Goal: Complete application form

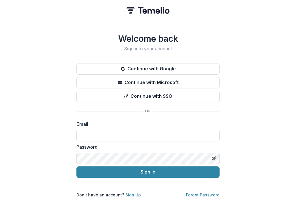
click at [131, 125] on label "Email" at bounding box center [146, 124] width 140 height 7
click at [131, 193] on link "Sign Up" at bounding box center [132, 195] width 15 height 5
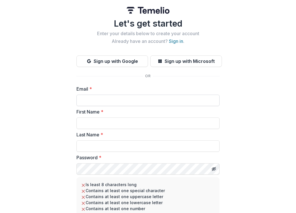
click at [137, 95] on input "Email *" at bounding box center [147, 100] width 143 height 11
click at [138, 95] on div "Email * ******" at bounding box center [147, 96] width 143 height 21
click at [134, 96] on input "******" at bounding box center [147, 100] width 143 height 11
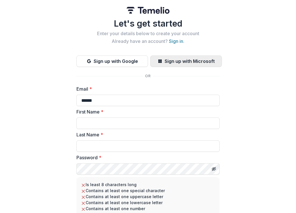
click at [171, 60] on button "Sign up with Microsoft" at bounding box center [186, 61] width 72 height 11
click at [184, 61] on button "Sign up with Microsoft" at bounding box center [186, 61] width 72 height 11
click at [164, 63] on button "Sign up with Microsoft" at bounding box center [186, 61] width 72 height 11
click at [165, 63] on button "Sign up with Microsoft" at bounding box center [186, 61] width 72 height 11
click at [116, 98] on input "******" at bounding box center [147, 100] width 143 height 11
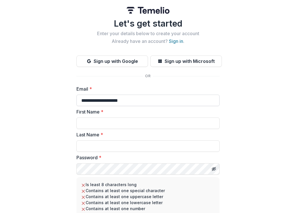
type input "**********"
type input "*******"
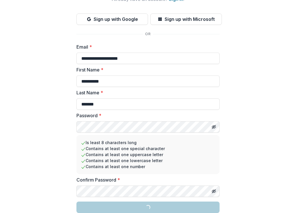
scroll to position [110, 0]
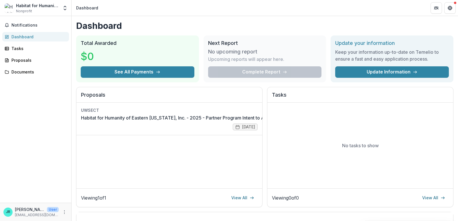
scroll to position [86, 0]
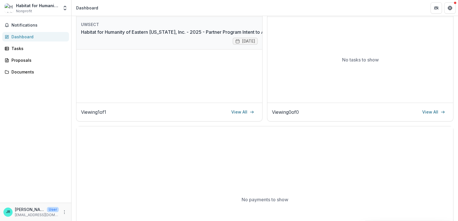
click at [186, 34] on link "Habitat for Humanity of Eastern [US_STATE], Inc. - 2025 - Partner Program Inten…" at bounding box center [177, 32] width 193 height 7
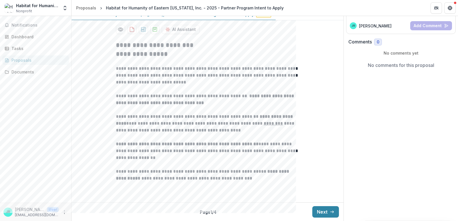
scroll to position [131, 0]
click at [296, 210] on button "Next" at bounding box center [326, 212] width 27 height 11
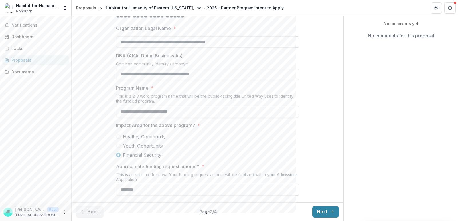
scroll to position [160, 0]
click at [296, 210] on button "Next" at bounding box center [326, 212] width 27 height 11
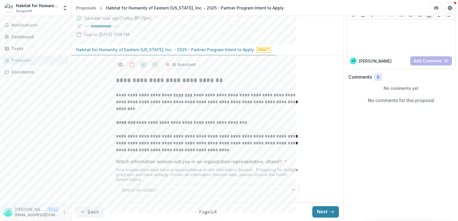
click at [295, 190] on div at bounding box center [294, 190] width 10 height 11
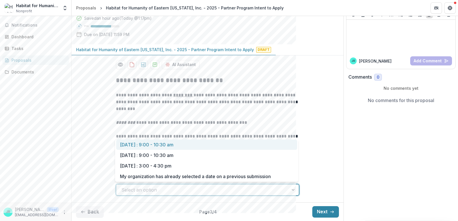
click at [296, 164] on div "Send comments or questions to UWSECT in the box below. UWSECT will be notified …" at bounding box center [401, 97] width 115 height 248
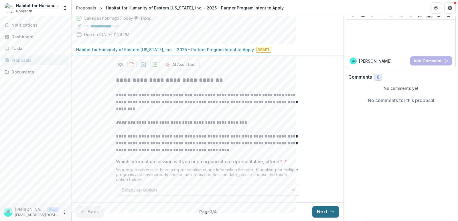
click at [296, 213] on button "Next" at bounding box center [326, 212] width 27 height 11
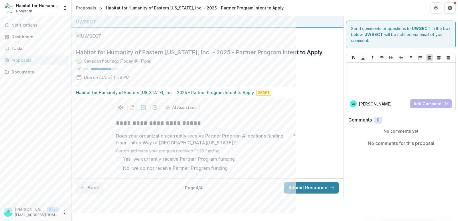
scroll to position [29, 0]
click at [87, 194] on button "Back" at bounding box center [90, 187] width 28 height 11
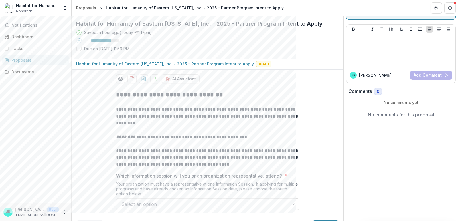
scroll to position [96, 0]
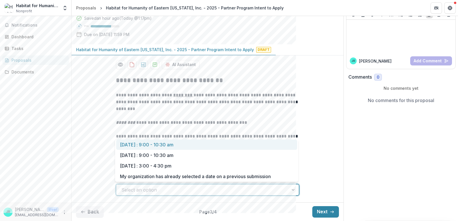
click at [254, 193] on div at bounding box center [202, 190] width 162 height 8
click at [281, 185] on div "Select an option" at bounding box center [207, 189] width 183 height 11
click at [217, 148] on div "[DATE] : 9:00 - 10:30 am" at bounding box center [206, 145] width 181 height 11
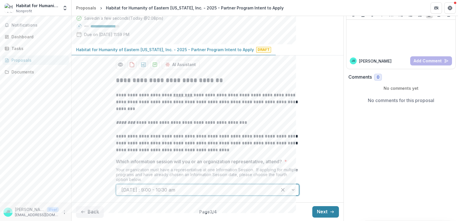
click at [295, 189] on div at bounding box center [288, 190] width 22 height 11
click at [296, 213] on button "Next" at bounding box center [326, 212] width 27 height 11
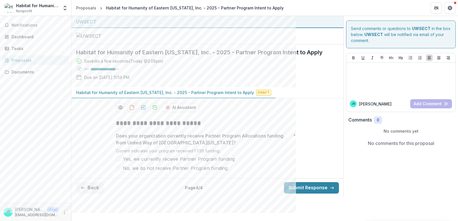
scroll to position [29, 0]
click at [227, 163] on span "Yes, we currently receive Partner Program funding" at bounding box center [179, 159] width 112 height 7
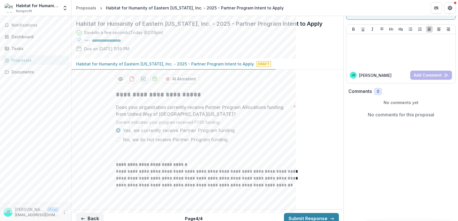
scroll to position [88, 0]
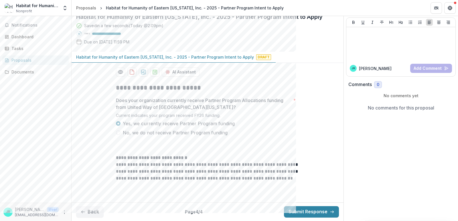
click at [152, 132] on span "No, we do not receive Partner Program funding" at bounding box center [175, 132] width 105 height 7
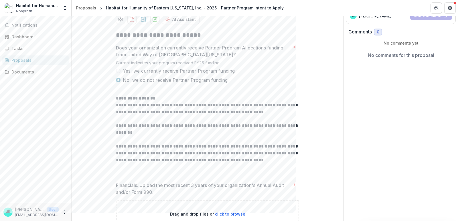
scroll to position [173, 0]
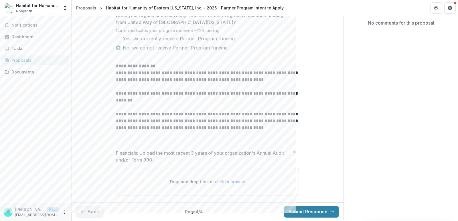
click at [184, 38] on span "Yes, we currently receive Partner Program funding" at bounding box center [179, 38] width 112 height 7
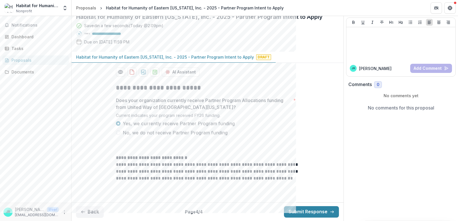
click at [146, 131] on span "No, we do not receive Partner Program funding" at bounding box center [175, 132] width 105 height 7
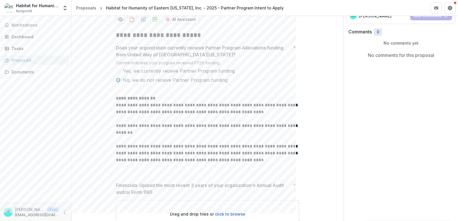
scroll to position [173, 0]
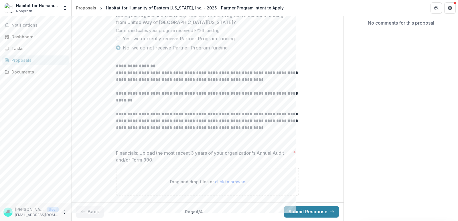
click at [176, 37] on span "Yes, we currently receive Partner Program funding" at bounding box center [179, 38] width 112 height 7
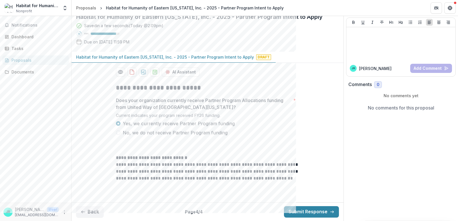
scroll to position [88, 0]
click at [296, 213] on button "Submit Response" at bounding box center [311, 212] width 55 height 11
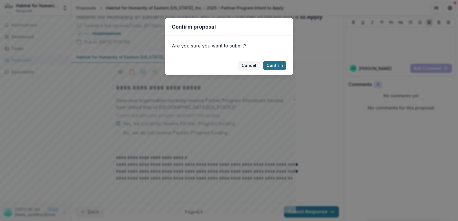
click at [282, 67] on button "Confirm" at bounding box center [274, 65] width 23 height 9
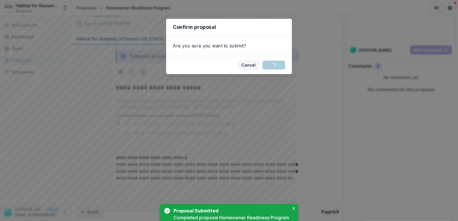
scroll to position [107, 0]
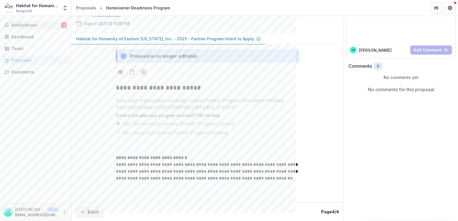
click at [46, 29] on button "Notifications 1" at bounding box center [35, 25] width 67 height 9
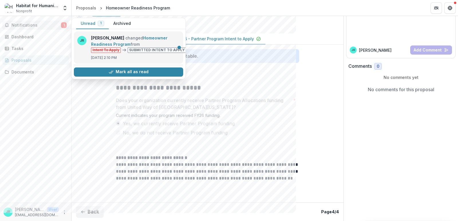
click at [115, 37] on link "Homeowner Readiness Program" at bounding box center [129, 41] width 76 height 11
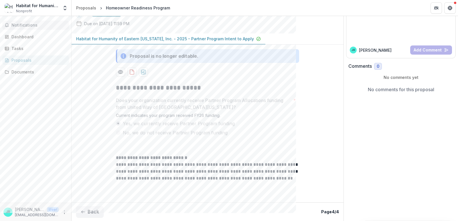
click at [37, 27] on span "Notifications" at bounding box center [38, 25] width 55 height 5
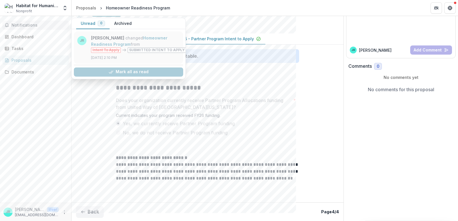
click at [91, 44] on link "Homeowner Readiness Program" at bounding box center [129, 41] width 76 height 11
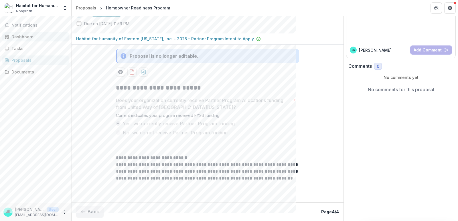
click at [27, 35] on div "Dashboard" at bounding box center [37, 37] width 53 height 6
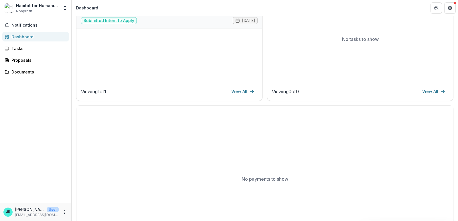
click at [120, 15] on link "Homeowner Readiness Program" at bounding box center [116, 11] width 70 height 7
